Goal: Task Accomplishment & Management: Use online tool/utility

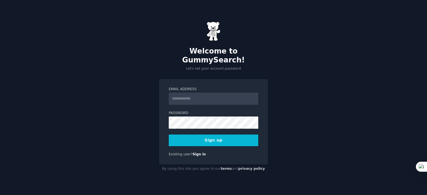
type input "**********"
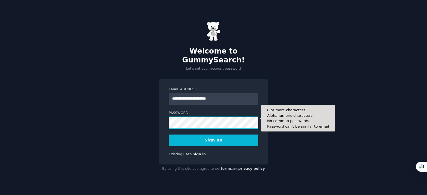
click at [119, 118] on div "**********" at bounding box center [213, 97] width 427 height 195
click at [168, 122] on div "**********" at bounding box center [213, 122] width 109 height 86
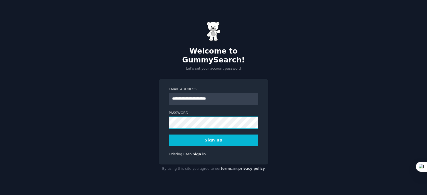
click at [151, 118] on div "**********" at bounding box center [213, 97] width 427 height 195
click at [151, 120] on div "**********" at bounding box center [213, 97] width 427 height 195
click at [254, 135] on button "Sign up" at bounding box center [214, 141] width 90 height 12
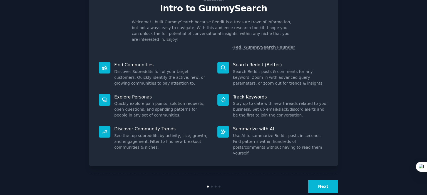
click at [320, 180] on button "Next" at bounding box center [323, 187] width 30 height 14
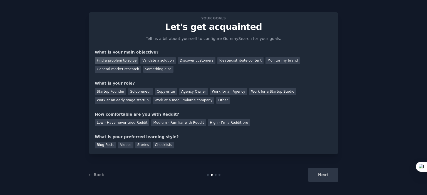
click at [127, 60] on div "Find a problem to solve" at bounding box center [117, 60] width 44 height 7
click at [181, 63] on div "Discover customers" at bounding box center [197, 60] width 38 height 7
click at [126, 59] on div "Find a problem to solve" at bounding box center [117, 60] width 44 height 7
click at [223, 58] on div "Ideate/distribute content" at bounding box center [240, 60] width 46 height 7
click at [216, 100] on div "Other" at bounding box center [223, 100] width 14 height 7
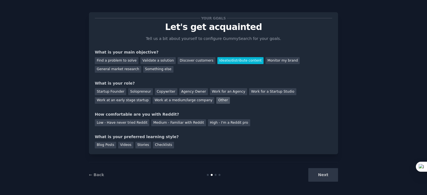
scroll to position [22, 0]
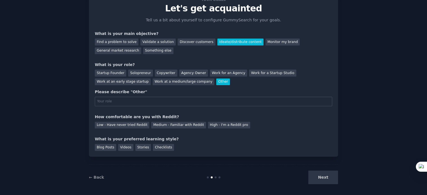
click at [216, 81] on div "Other" at bounding box center [223, 82] width 14 height 7
click at [110, 71] on div "Startup Founder" at bounding box center [110, 73] width 31 height 7
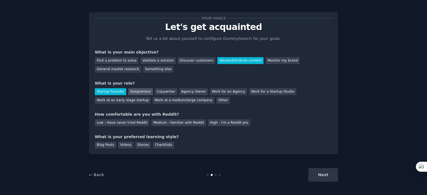
click at [138, 91] on div "Solopreneur" at bounding box center [140, 91] width 24 height 7
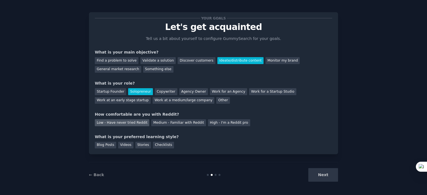
click at [133, 121] on div "Low - Have never tried Reddit" at bounding box center [122, 123] width 54 height 7
click at [142, 145] on div "Stories" at bounding box center [143, 145] width 16 height 7
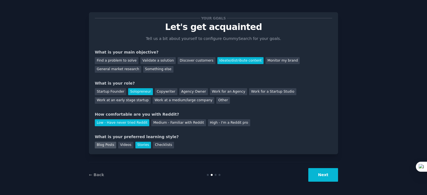
click at [108, 144] on div "Blog Posts" at bounding box center [105, 145] width 21 height 7
click at [321, 175] on button "Next" at bounding box center [323, 175] width 30 height 14
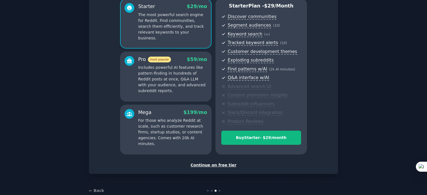
scroll to position [63, 0]
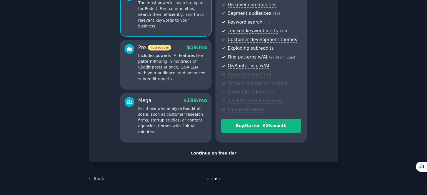
click at [208, 154] on div "Continue on free tier" at bounding box center [213, 154] width 237 height 6
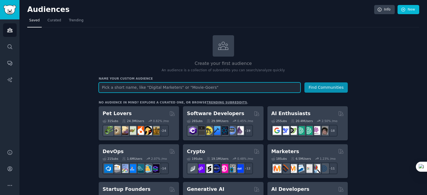
click at [144, 87] on input "text" at bounding box center [200, 88] width 202 height 10
type input "F"
type input ""Founders" and "B2B Entrepreneurs""
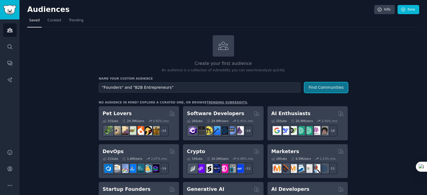
click at [316, 86] on button "Find Communities" at bounding box center [325, 88] width 43 height 10
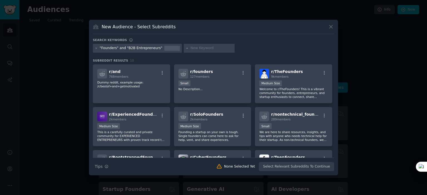
click at [190, 48] on input "text" at bounding box center [211, 48] width 42 height 5
click at [251, 52] on div ""Founders" and "B2B Entrepreneurs"" at bounding box center [213, 49] width 241 height 11
click at [215, 86] on div "Small" at bounding box center [212, 84] width 68 height 7
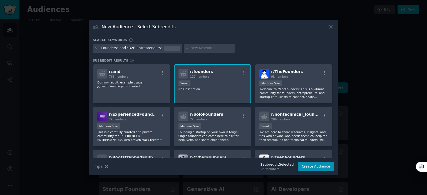
click at [238, 50] on div ""Founders" and "B2B Entrepreneurs"" at bounding box center [213, 49] width 241 height 11
click at [300, 81] on div "Medium Size" at bounding box center [293, 84] width 68 height 7
click at [227, 76] on div "r/ founders 127 members" at bounding box center [212, 74] width 68 height 10
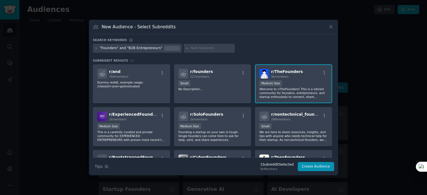
click at [297, 91] on p "Welcome to r/TheFounders! This is a vibrant community for founders, entrepreneu…" at bounding box center [293, 93] width 68 height 12
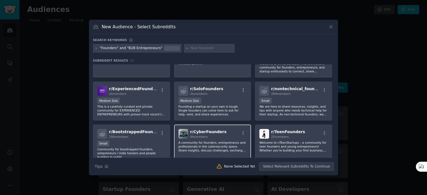
scroll to position [28, 0]
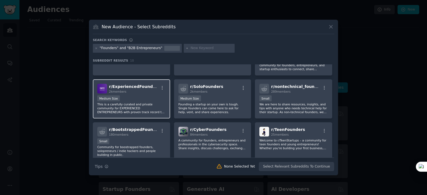
click at [138, 93] on div "2k members" at bounding box center [134, 92] width 50 height 4
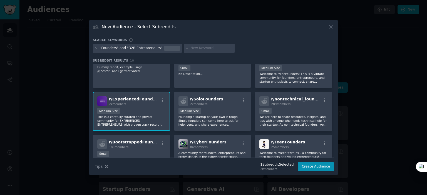
scroll to position [0, 0]
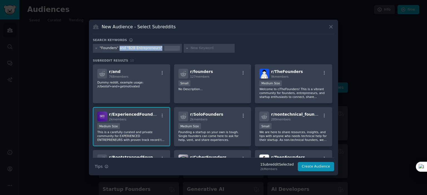
drag, startPoint x: 117, startPoint y: 49, endPoint x: 154, endPoint y: 51, distance: 37.6
click at [154, 51] on div ""Founders" and "B2B Entrepreneurs"" at bounding box center [137, 48] width 89 height 9
click at [210, 49] on input "text" at bounding box center [211, 48] width 42 height 5
click at [193, 46] on input "text" at bounding box center [211, 48] width 42 height 5
click at [252, 49] on div ""Founders" and "B2B Entrepreneurs"" at bounding box center [213, 49] width 241 height 11
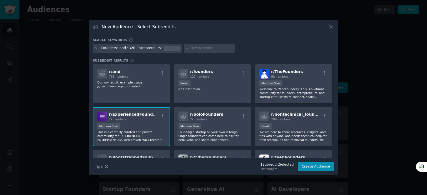
click at [141, 126] on div "Medium Size" at bounding box center [131, 126] width 68 height 7
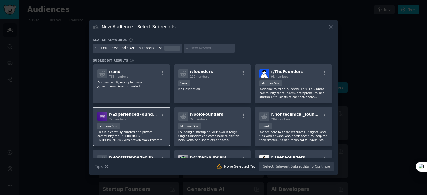
click at [145, 130] on p "This is a carefully curated and private community for EXPERIENCED ENTREPRENEURS…" at bounding box center [131, 136] width 68 height 12
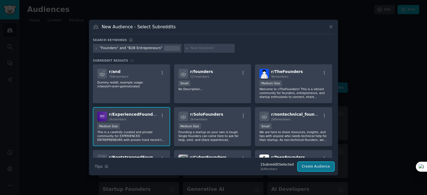
click at [316, 168] on button "Create Audience" at bounding box center [316, 166] width 37 height 9
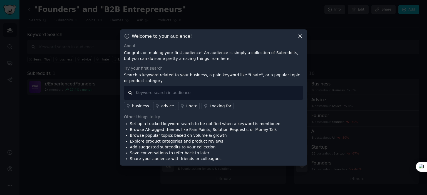
click at [194, 95] on input "text" at bounding box center [213, 93] width 179 height 14
click at [73, 130] on div at bounding box center [213, 97] width 427 height 195
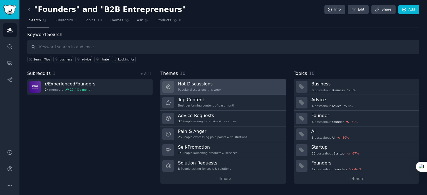
click at [222, 84] on link "Hot Discussions Popular discussions this week" at bounding box center [222, 87] width 125 height 16
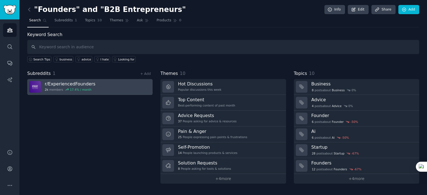
click at [60, 83] on h3 "r/ ExperiencedFounders" at bounding box center [70, 84] width 51 height 6
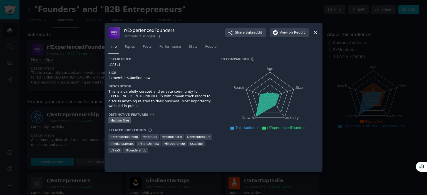
click at [189, 14] on div at bounding box center [213, 97] width 427 height 195
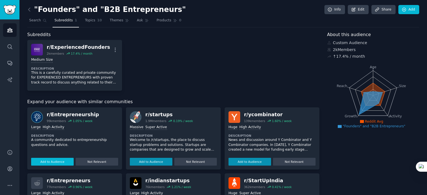
click at [58, 162] on button "Add to Audience" at bounding box center [52, 162] width 43 height 8
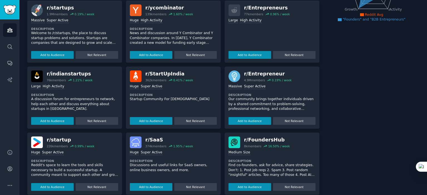
scroll to position [114, 0]
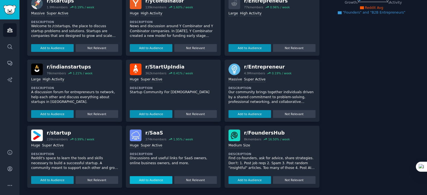
click at [154, 180] on button "Add to Audience" at bounding box center [151, 181] width 43 height 8
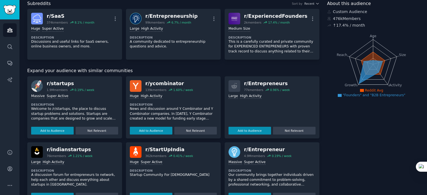
scroll to position [28, 0]
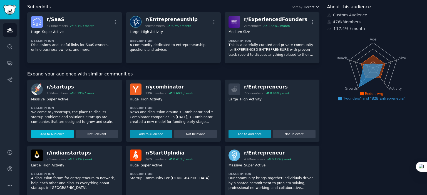
click at [52, 133] on button "Add to Audience" at bounding box center [52, 134] width 43 height 8
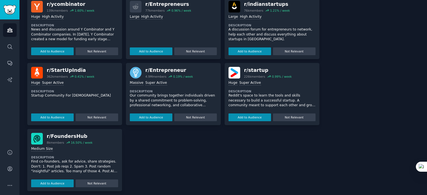
scroll to position [169, 0]
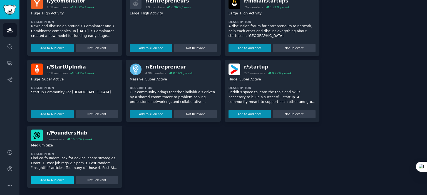
click at [53, 180] on button "Add to Audience" at bounding box center [52, 181] width 43 height 8
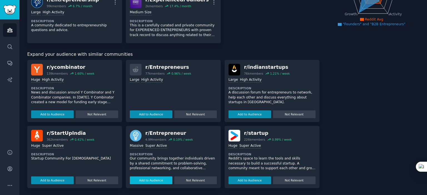
click at [148, 179] on button "Add to Audience" at bounding box center [151, 181] width 43 height 8
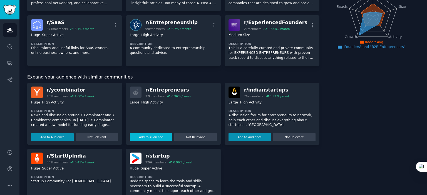
scroll to position [83, 0]
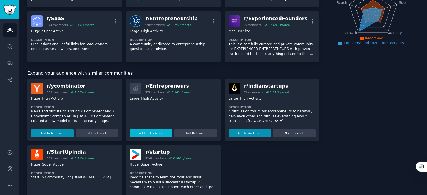
click at [142, 134] on button "Add to Audience" at bounding box center [151, 134] width 43 height 8
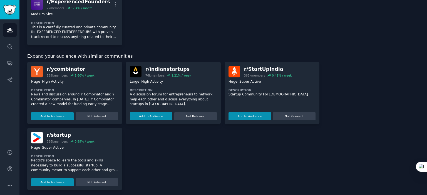
scroll to position [157, 0]
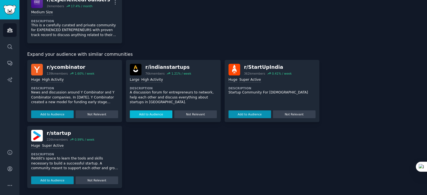
click at [150, 115] on button "Add to Audience" at bounding box center [151, 115] width 43 height 8
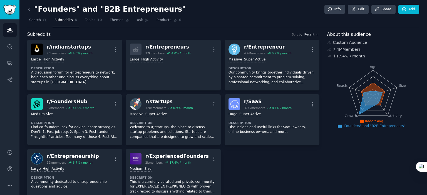
scroll to position [0, 0]
click at [85, 22] on span "Topics" at bounding box center [90, 20] width 10 height 5
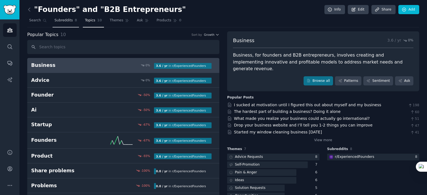
click at [60, 23] on link "Subreddits 8" at bounding box center [66, 21] width 26 height 11
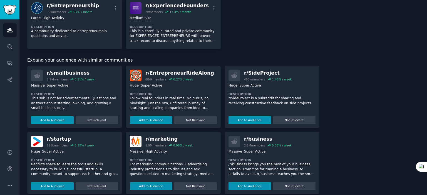
scroll to position [167, 0]
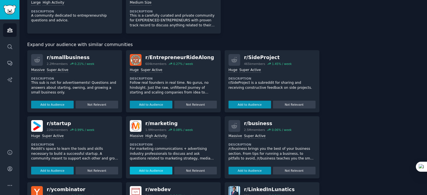
click at [151, 172] on button "Add to Audience" at bounding box center [151, 171] width 43 height 8
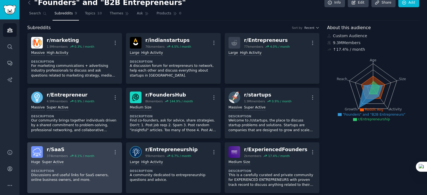
scroll to position [0, 0]
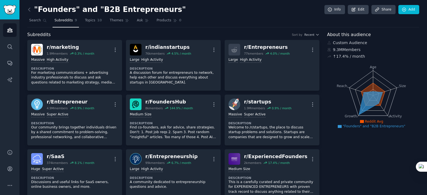
click at [72, 8] on h2 ""Founders" and "B2B Entrepreneurs"" at bounding box center [106, 9] width 159 height 9
click at [89, 9] on h2 ""Founders" and "B2B Entrepreneurs"" at bounding box center [106, 9] width 159 height 9
click at [158, 9] on h2 ""Founders" and "B2B Entrepreneurs"" at bounding box center [106, 9] width 159 height 9
click at [361, 8] on link "Edit" at bounding box center [358, 9] width 21 height 9
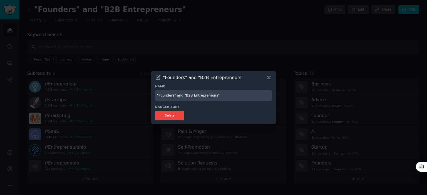
click at [215, 95] on input ""Founders" and "B2B Entrepreneurs"" at bounding box center [213, 95] width 117 height 11
drag, startPoint x: 208, startPoint y: 96, endPoint x: 145, endPoint y: 96, distance: 62.5
click at [145, 96] on div "​ "Founders" and "B2B Entrepreneurs" Name "Founders" and "B2B Entrepreneurs" Da…" at bounding box center [213, 97] width 423 height 195
click at [222, 97] on input ""Founders" and "B2B Entrepreneurs"" at bounding box center [213, 95] width 117 height 11
drag, startPoint x: 218, startPoint y: 96, endPoint x: 154, endPoint y: 95, distance: 63.9
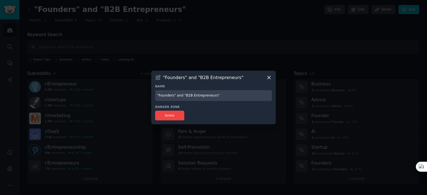
click at [154, 95] on div ""Founders" and "B2B Entrepreneurs" Name "Founders" and "B2B Entrepreneurs" Dang…" at bounding box center [213, 98] width 125 height 54
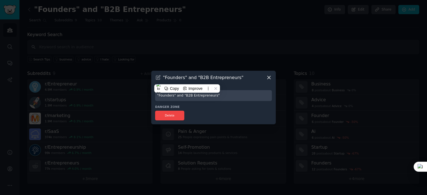
click at [270, 76] on icon at bounding box center [269, 78] width 6 height 6
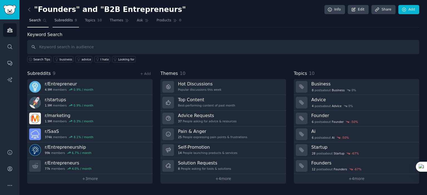
click at [62, 22] on span "Subreddits" at bounding box center [63, 20] width 18 height 5
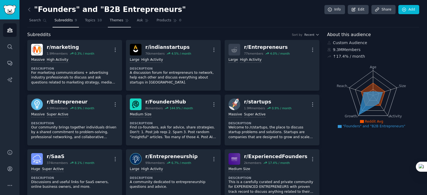
click at [111, 21] on span "Themes" at bounding box center [117, 20] width 14 height 5
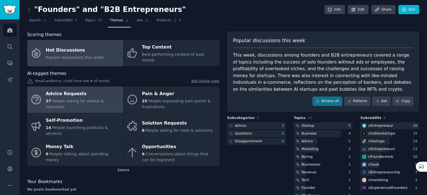
click at [95, 93] on div "Advice Requests" at bounding box center [83, 94] width 74 height 9
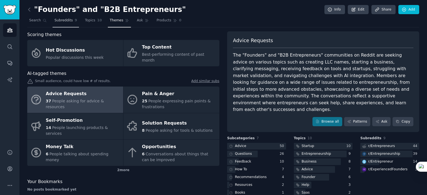
click at [64, 19] on span "Subreddits" at bounding box center [63, 20] width 18 height 5
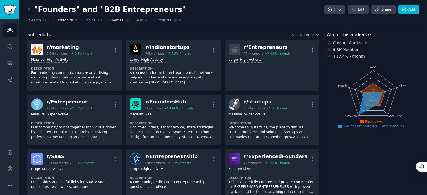
click at [111, 18] on link "Themes" at bounding box center [119, 21] width 23 height 11
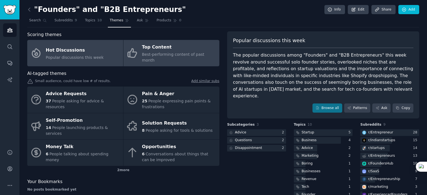
click at [167, 51] on div "Top Content" at bounding box center [179, 47] width 74 height 9
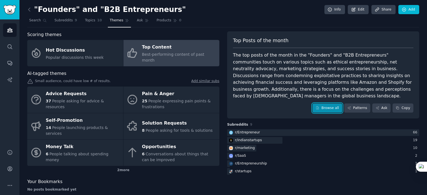
click at [334, 104] on link "Browse all" at bounding box center [327, 108] width 30 height 9
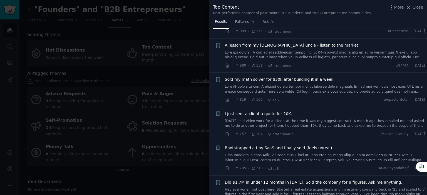
scroll to position [111, 0]
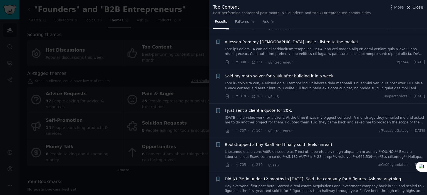
click at [411, 8] on icon at bounding box center [409, 7] width 6 height 6
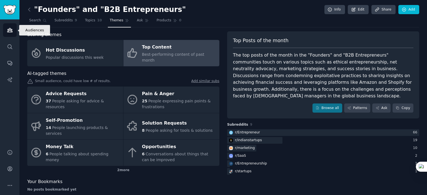
click at [7, 30] on icon "Sidebar" at bounding box center [10, 30] width 6 height 6
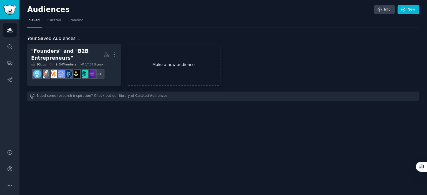
click at [169, 61] on link "Make a new audience" at bounding box center [174, 65] width 94 height 42
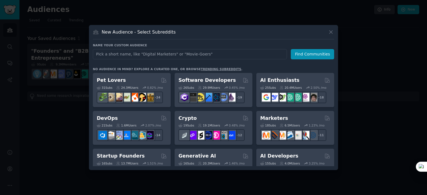
click at [121, 53] on input "text" at bounding box center [190, 54] width 194 height 10
type input "M"
type input "Linkedin Marketers"
click at [304, 51] on button "Find Communities" at bounding box center [312, 54] width 43 height 10
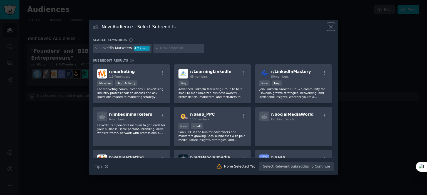
click at [331, 27] on icon at bounding box center [330, 27] width 3 height 3
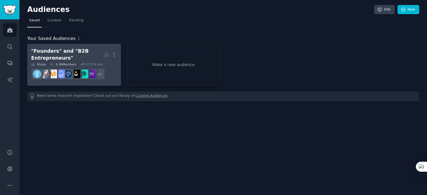
click at [82, 55] on div ""Founders" and "B2B Entrepreneurs"" at bounding box center [67, 55] width 72 height 14
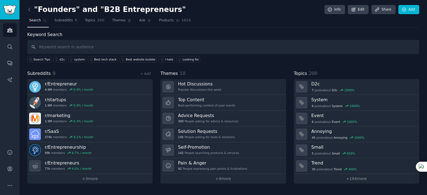
click at [76, 49] on input "text" at bounding box center [223, 47] width 392 height 14
type input "Linkedin Content strategy"
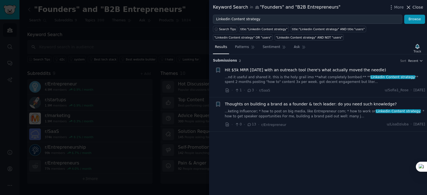
click at [413, 6] on button "Close" at bounding box center [415, 7] width 18 height 6
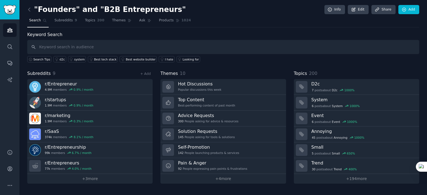
click at [237, 29] on div ""Founders" and "B2B Entrepreneurs" Info Edit Share Add Search Subreddits 9 Topi…" at bounding box center [223, 96] width 392 height 176
click at [87, 177] on link "+ 3 more" at bounding box center [89, 179] width 125 height 10
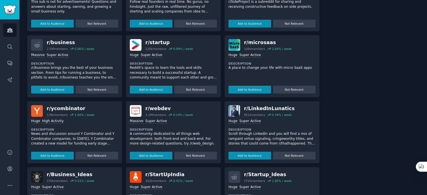
scroll to position [234, 0]
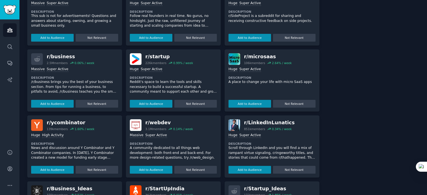
click at [298, 132] on div "Huge Super Active Description Scroll through LinkedIn and you will find a mix o…" at bounding box center [271, 152] width 87 height 43
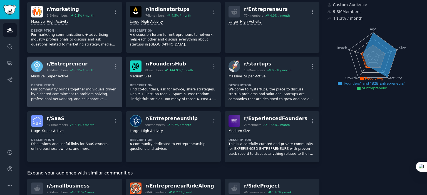
scroll to position [0, 0]
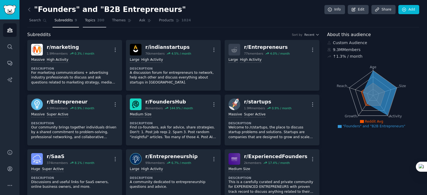
click at [86, 18] on span "Topics" at bounding box center [90, 20] width 10 height 5
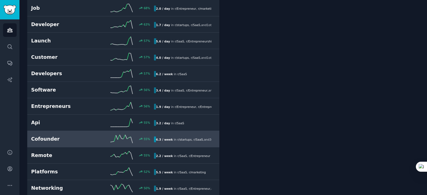
scroll to position [667, 0]
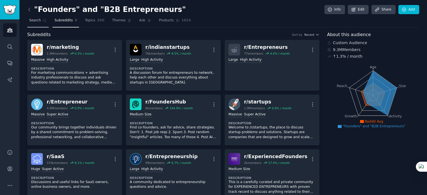
click at [40, 22] on link "Search" at bounding box center [37, 21] width 21 height 11
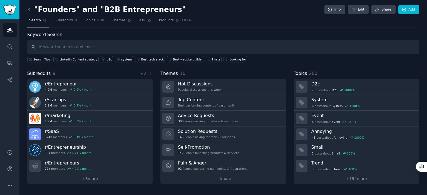
click at [102, 9] on h2 ""Founders" and "B2B Entrepreneurs"" at bounding box center [106, 9] width 159 height 9
click at [62, 22] on span "Subreddits" at bounding box center [63, 20] width 18 height 5
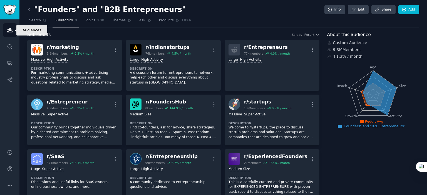
click at [13, 31] on link "Audiences" at bounding box center [10, 30] width 14 height 14
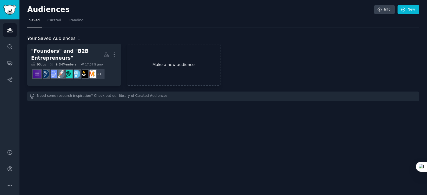
click at [170, 71] on link "Make a new audience" at bounding box center [174, 65] width 94 height 42
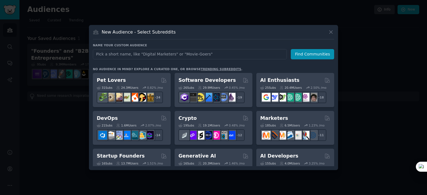
click at [177, 55] on input "text" at bounding box center [190, 54] width 194 height 10
type input "Linkedin Marketers"
click at [299, 54] on button "Find Communities" at bounding box center [312, 54] width 43 height 10
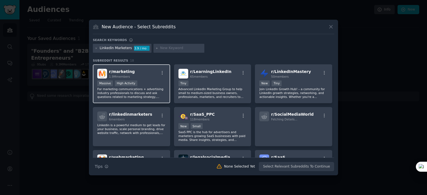
click at [142, 73] on div "r/ marketing 1.9M members" at bounding box center [131, 74] width 68 height 10
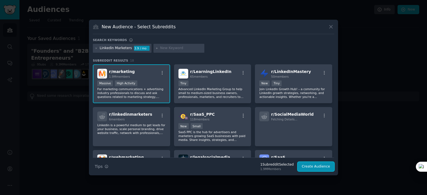
click at [317, 165] on button "Create Audience" at bounding box center [316, 166] width 37 height 9
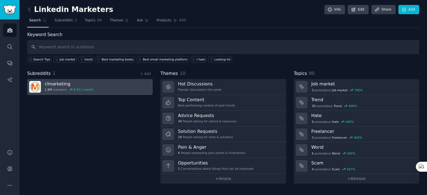
click at [112, 85] on link "r/ marketing 1.9M members 0.3 % / month" at bounding box center [89, 87] width 125 height 16
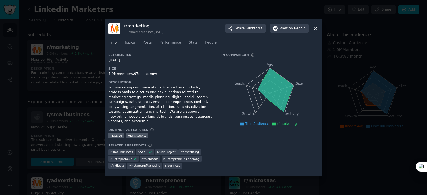
click at [79, 119] on div at bounding box center [213, 97] width 427 height 195
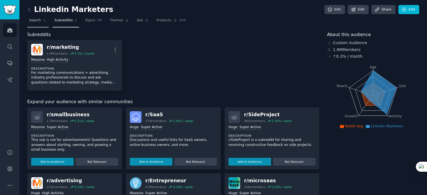
click at [40, 21] on link "Search" at bounding box center [37, 21] width 21 height 11
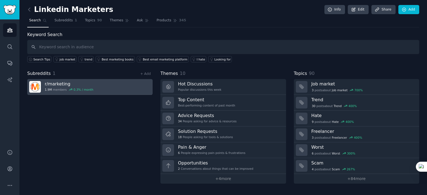
click at [96, 83] on link "r/ marketing 1.9M members 0.3 % / month" at bounding box center [89, 87] width 125 height 16
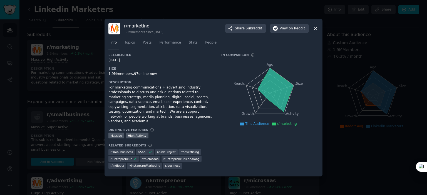
click at [338, 164] on div at bounding box center [213, 97] width 427 height 195
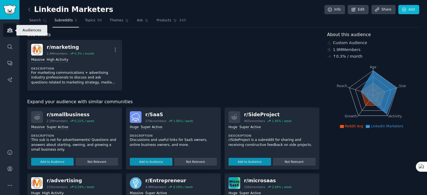
click at [11, 29] on icon "Sidebar" at bounding box center [9, 30] width 5 height 4
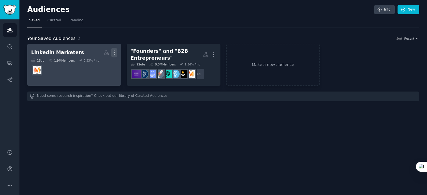
click at [112, 51] on icon "button" at bounding box center [114, 53] width 6 height 6
click at [99, 68] on div "Delete" at bounding box center [95, 65] width 26 height 12
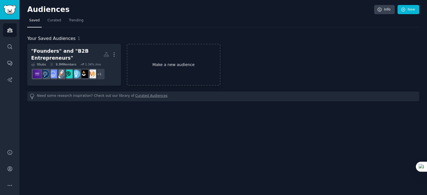
click at [167, 63] on link "Make a new audience" at bounding box center [174, 65] width 94 height 42
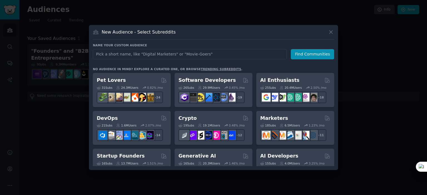
click at [169, 53] on input "text" at bounding box center [190, 54] width 194 height 10
click at [187, 55] on input "LinkedIn" at bounding box center [190, 54] width 194 height 10
type input "LinkedIn Marketing"
click at [308, 50] on button "Find Communities" at bounding box center [312, 54] width 43 height 10
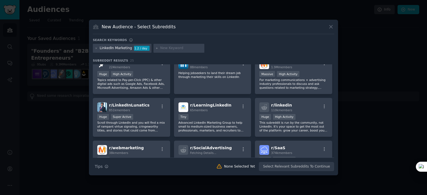
scroll to position [56, 0]
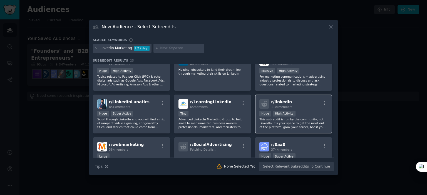
click at [301, 110] on div "r/ linkedin 110k members Huge High Activity This subreddit is run by the commun…" at bounding box center [293, 114] width 77 height 39
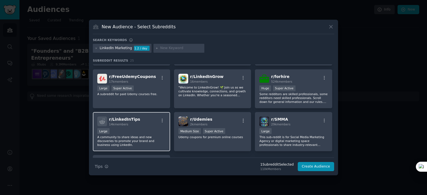
scroll to position [278, 0]
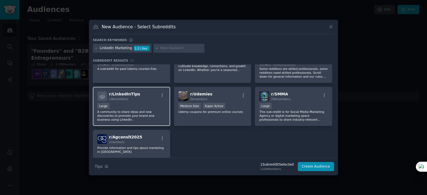
click at [147, 105] on div "10,000 - 100,000 members Large" at bounding box center [131, 106] width 68 height 7
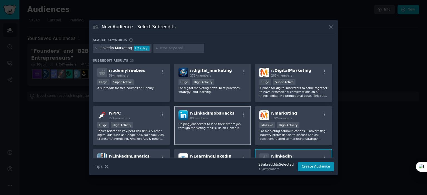
scroll to position [0, 0]
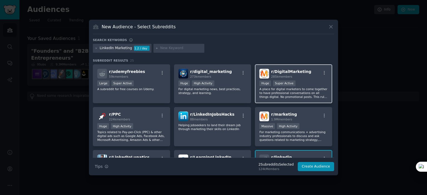
click at [302, 90] on p "A place for digital marketers to come together to have professional conversatio…" at bounding box center [293, 93] width 68 height 12
click at [314, 168] on button "Create Audience" at bounding box center [316, 166] width 37 height 9
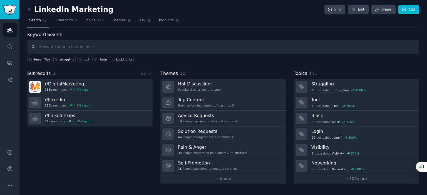
click at [111, 153] on div "Subreddits 3 + Add r/ DigitalMarketing 285k members 4.4 % / month r/ linkedin 1…" at bounding box center [89, 127] width 125 height 114
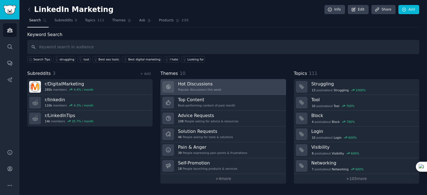
click at [222, 88] on link "Hot Discussions Popular discussions this week" at bounding box center [222, 87] width 125 height 16
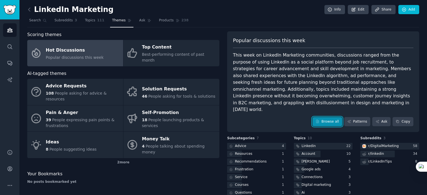
click at [325, 117] on link "Browse all" at bounding box center [327, 121] width 30 height 9
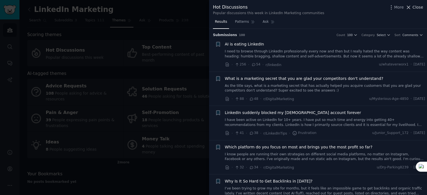
click at [413, 9] on button "Close" at bounding box center [415, 7] width 18 height 6
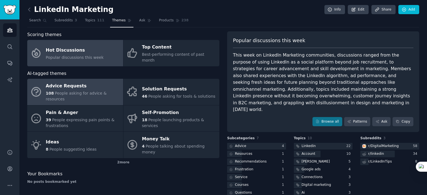
click at [82, 83] on div "Advice Requests" at bounding box center [83, 86] width 74 height 9
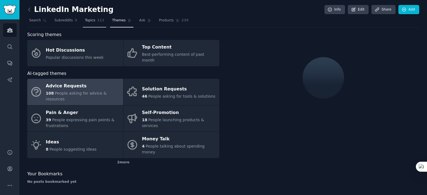
click at [86, 24] on link "Topics 111" at bounding box center [94, 21] width 23 height 11
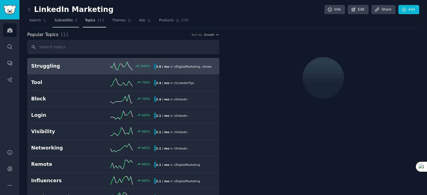
click at [59, 23] on link "Subreddits 3" at bounding box center [66, 21] width 26 height 11
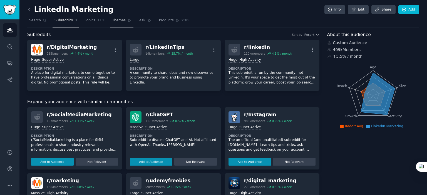
click at [111, 23] on link "Themes" at bounding box center [121, 21] width 23 height 11
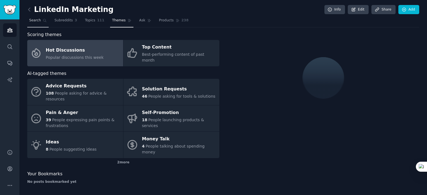
click at [36, 22] on span "Search" at bounding box center [35, 20] width 12 height 5
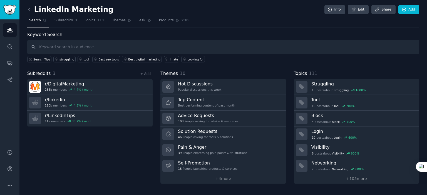
click at [99, 45] on input "text" at bounding box center [223, 47] width 392 height 14
